Goal: Task Accomplishment & Management: Manage account settings

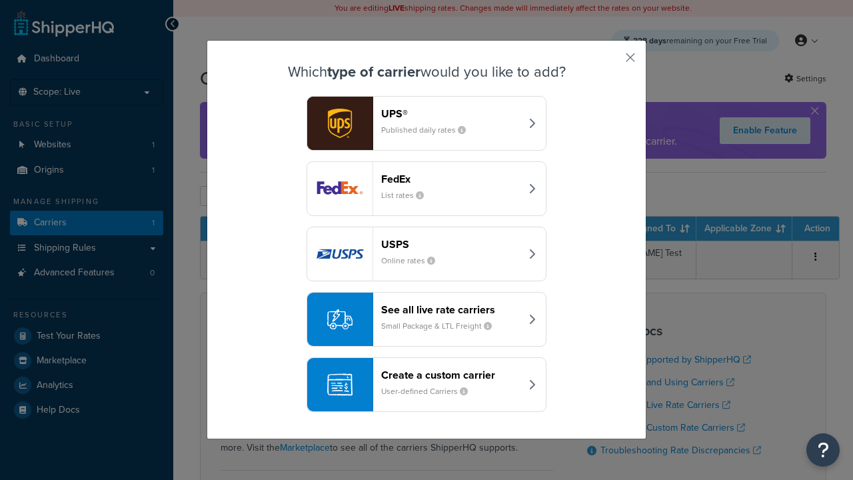
click at [450, 179] on header "FedEx" at bounding box center [450, 179] width 139 height 13
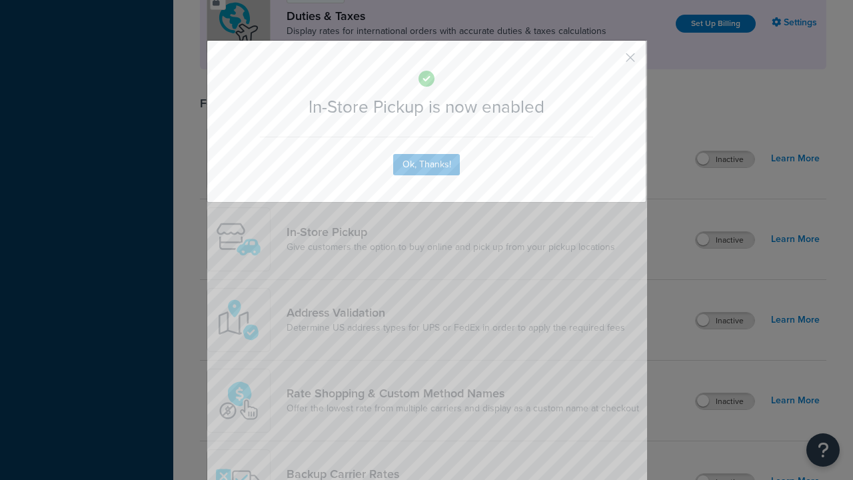
click at [610, 62] on button "button" at bounding box center [610, 62] width 3 height 3
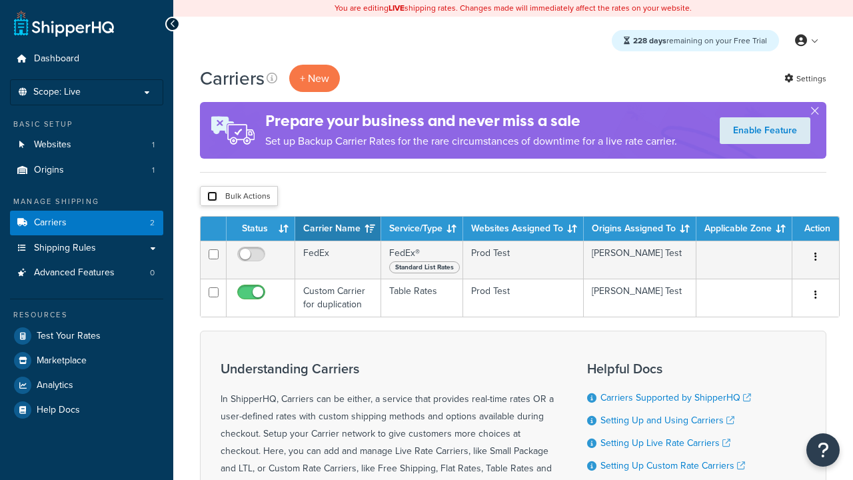
click at [212, 197] on input "checkbox" at bounding box center [212, 196] width 10 height 10
checkbox input "true"
click at [0, 0] on button "Delete" at bounding box center [0, 0] width 0 height 0
